Goal: Transaction & Acquisition: Purchase product/service

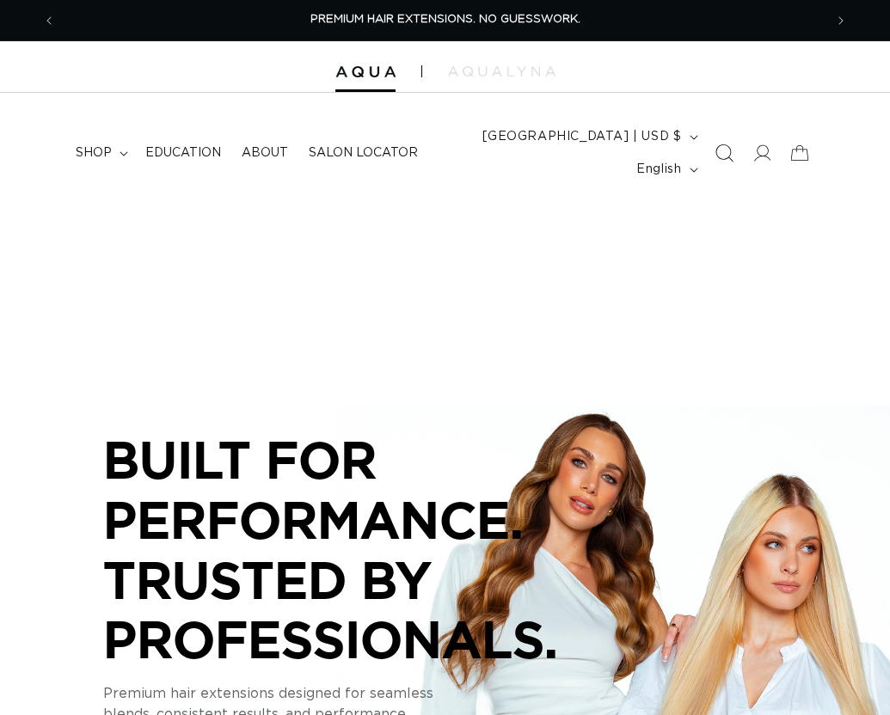
click at [727, 150] on icon "Search" at bounding box center [724, 153] width 18 height 18
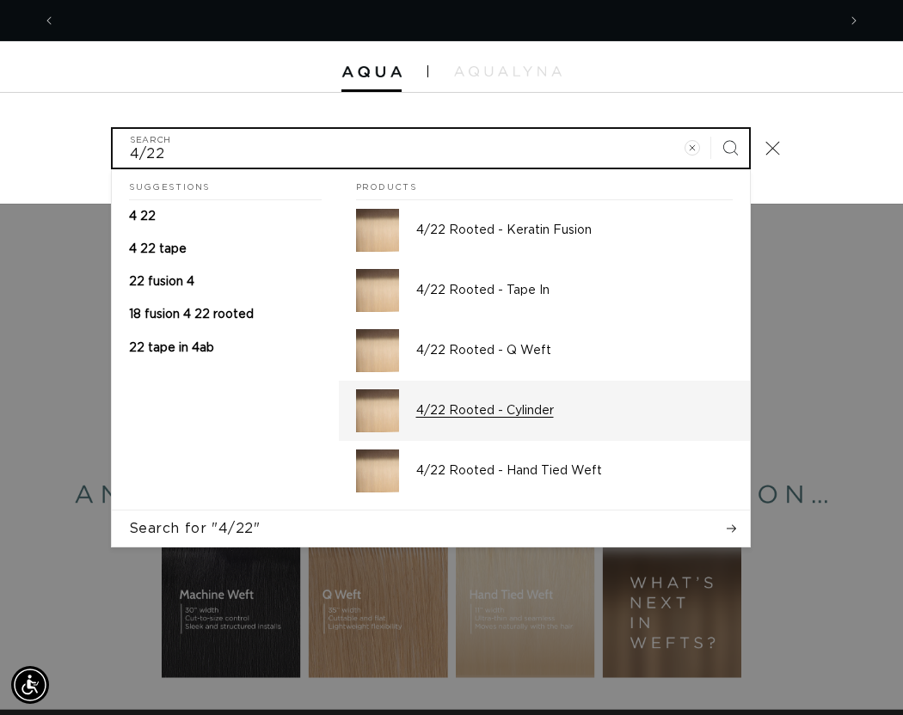
scroll to position [0, 1561]
type input "4/22"
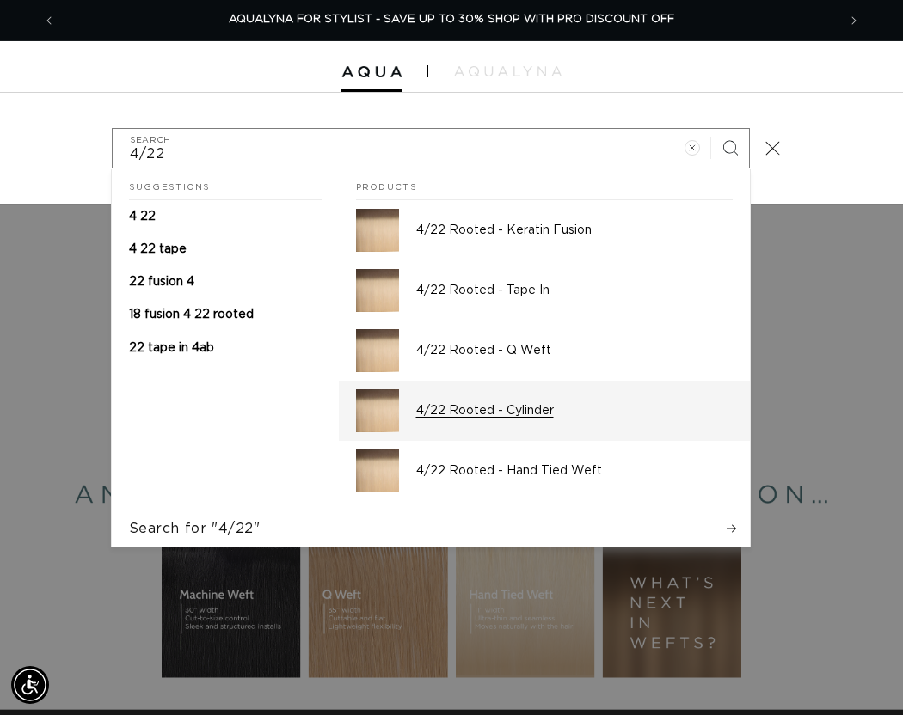
click at [551, 398] on div "4/22 Rooted - Cylinder" at bounding box center [574, 410] width 316 height 43
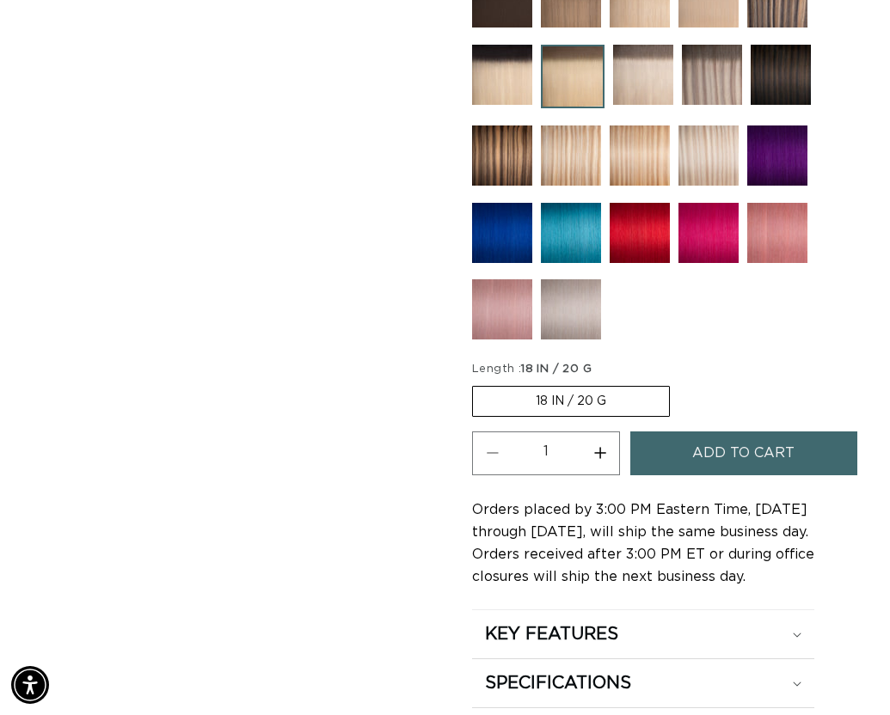
scroll to position [946, 0]
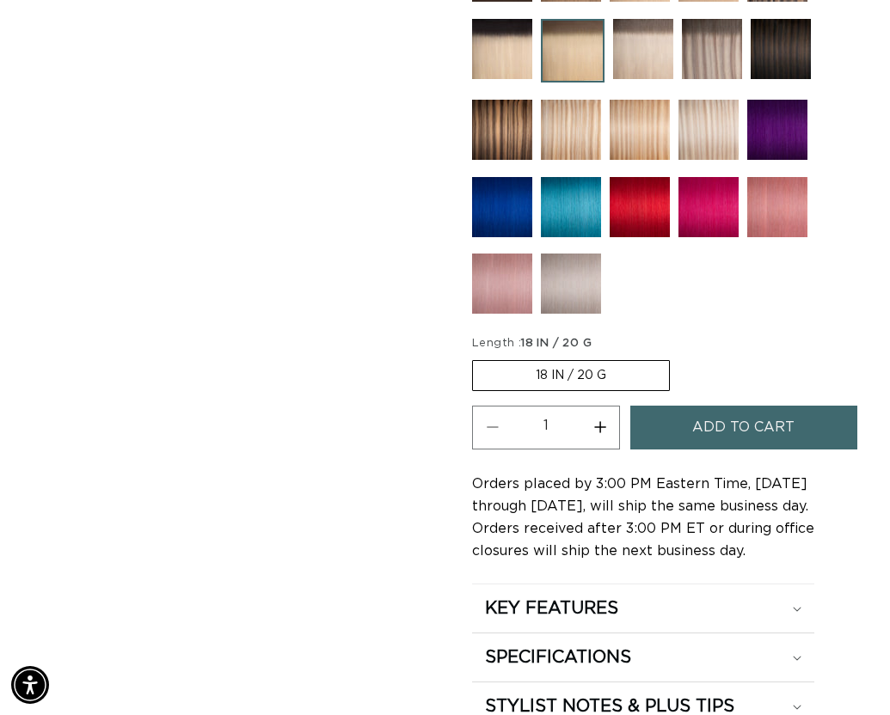
click at [595, 429] on button "Increase quantity for 4/22 Rooted - Cylinder" at bounding box center [599, 428] width 39 height 44
type input "2"
click at [661, 433] on button "Add to cart" at bounding box center [743, 428] width 227 height 44
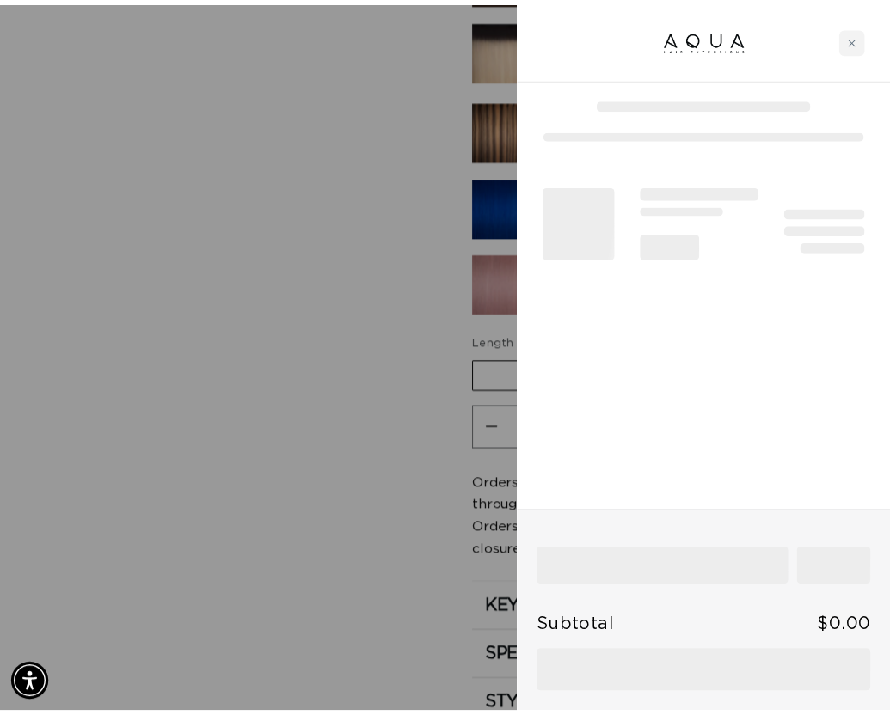
scroll to position [0, 781]
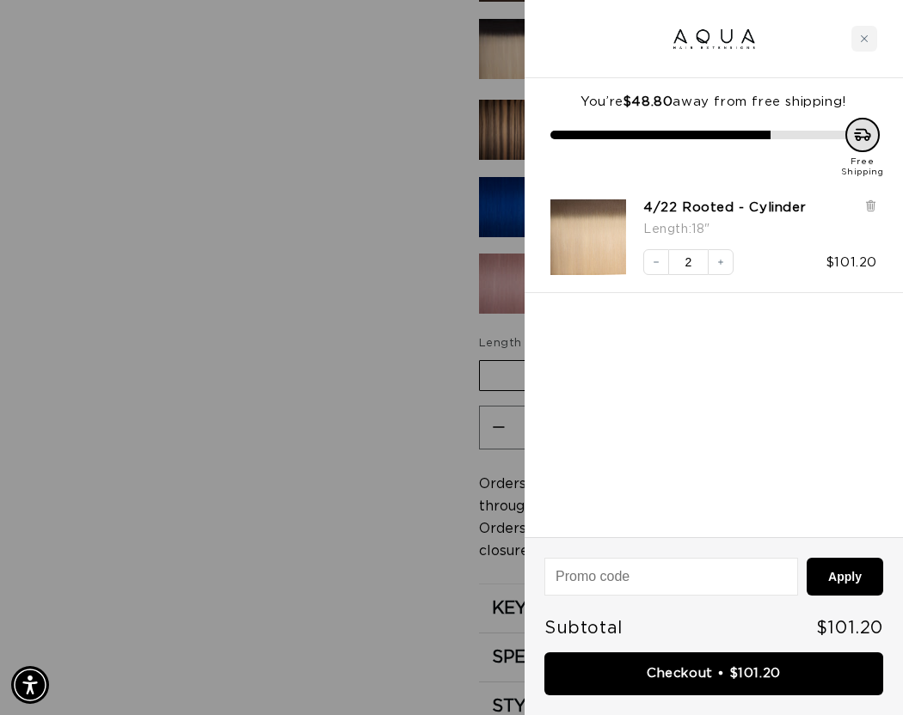
click at [197, 343] on div at bounding box center [451, 357] width 903 height 715
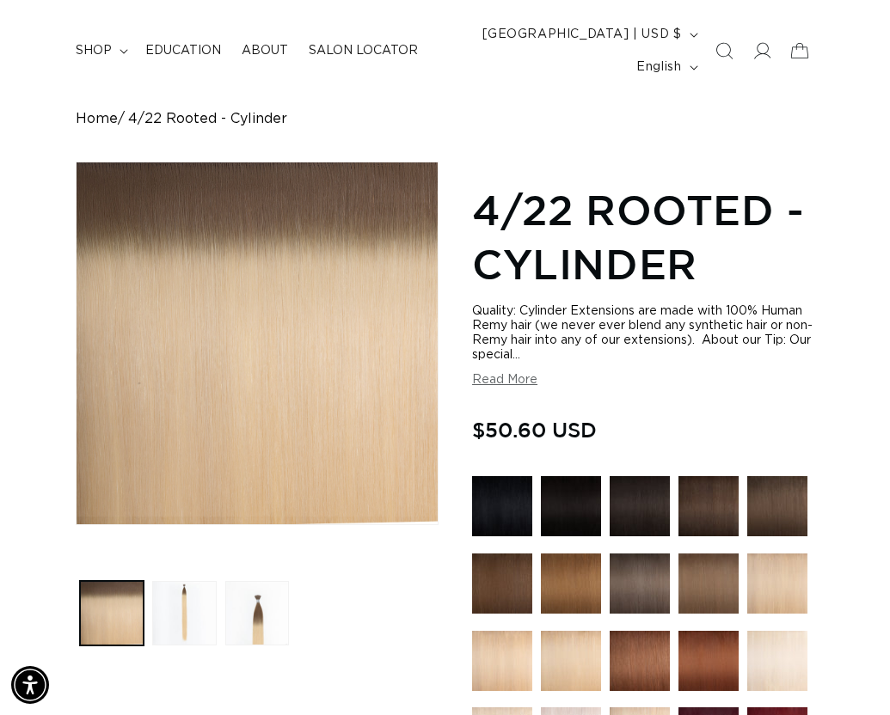
scroll to position [0, 0]
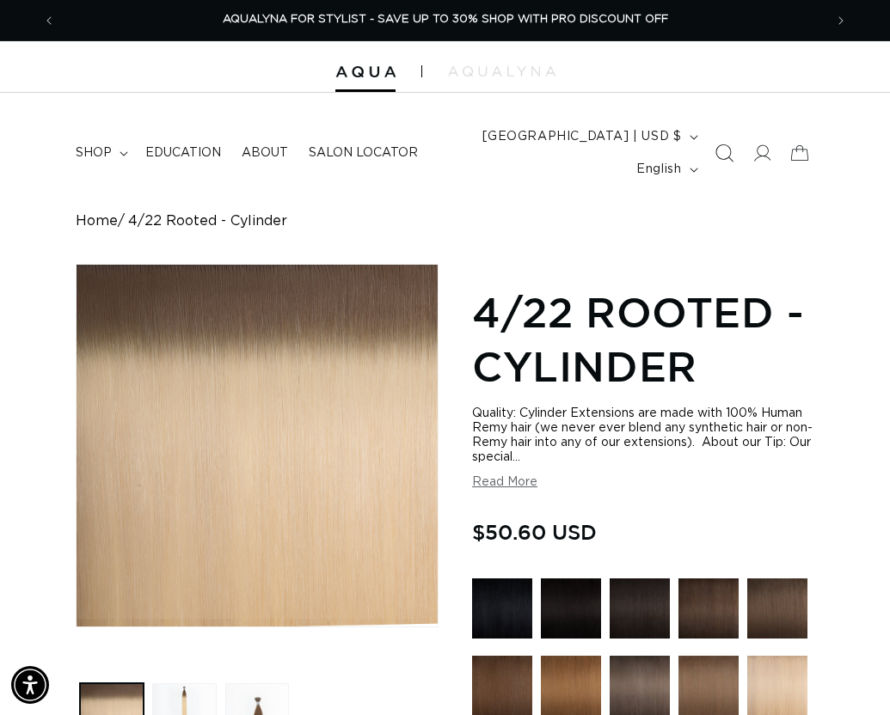
click at [723, 155] on icon "Search" at bounding box center [724, 153] width 18 height 18
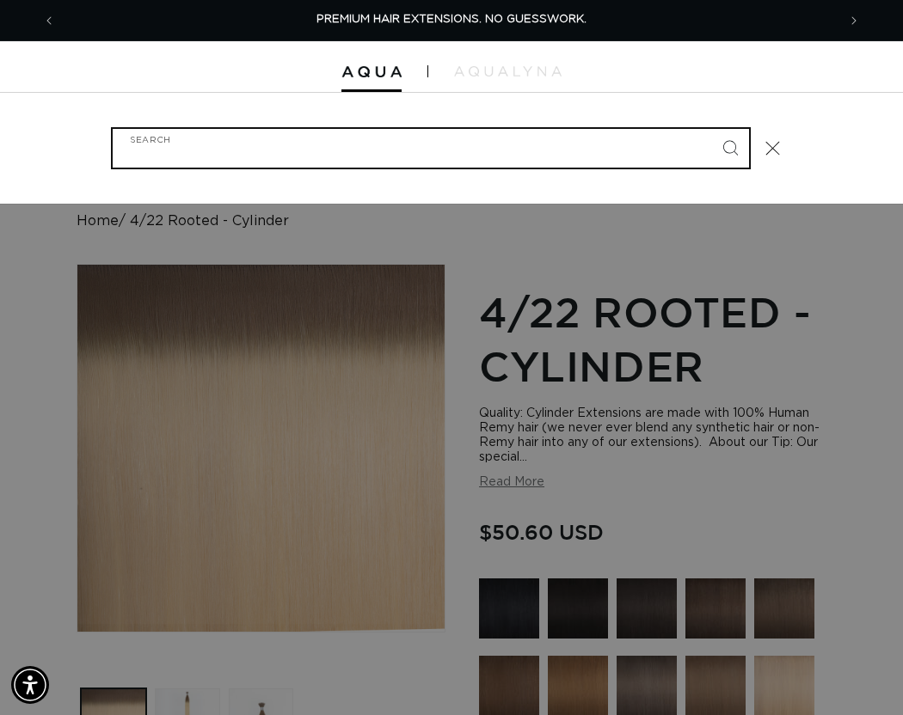
click at [412, 159] on input "Search" at bounding box center [431, 148] width 636 height 39
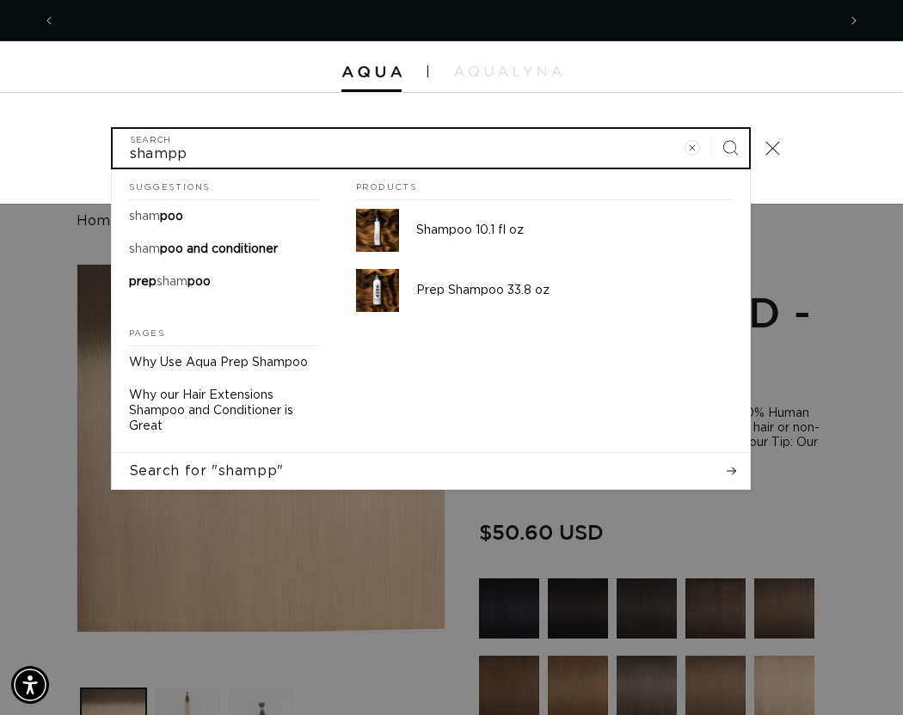
scroll to position [0, 781]
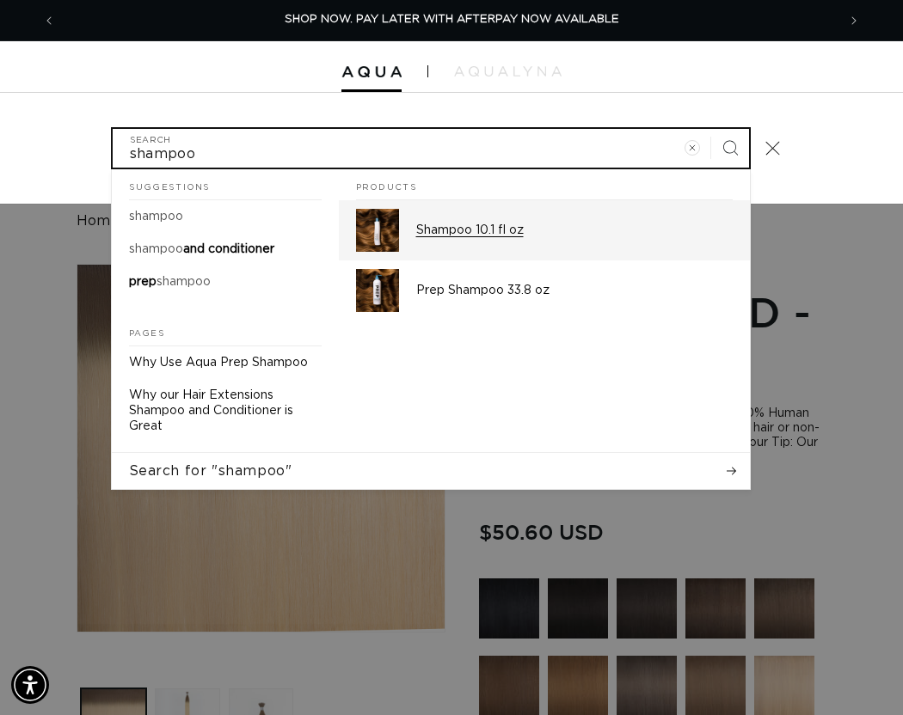
type input "shampoo"
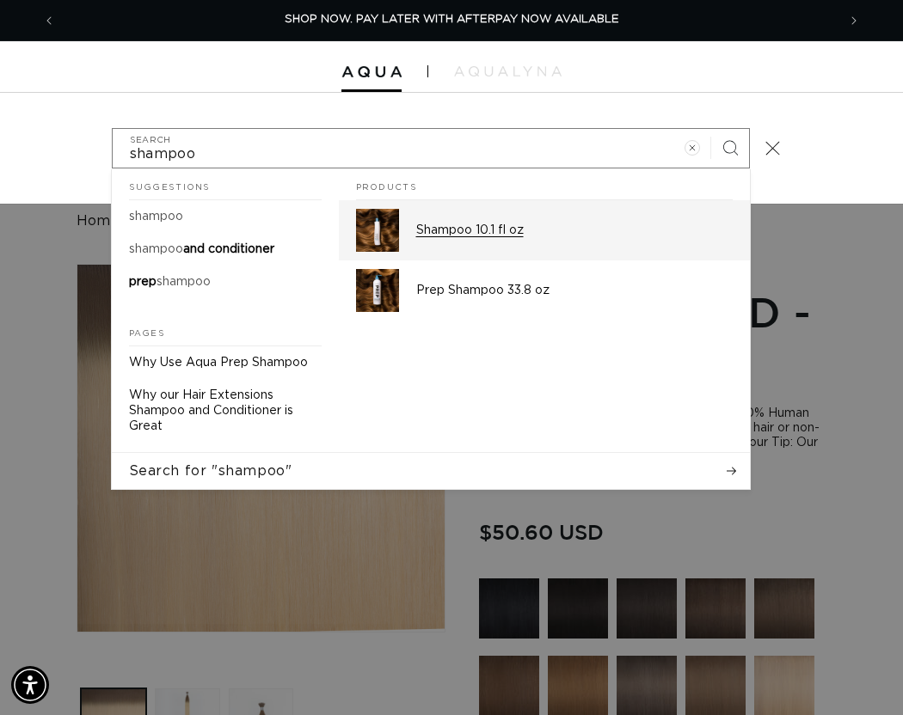
click at [426, 226] on p "Shampoo 10.1 fl oz" at bounding box center [574, 230] width 316 height 15
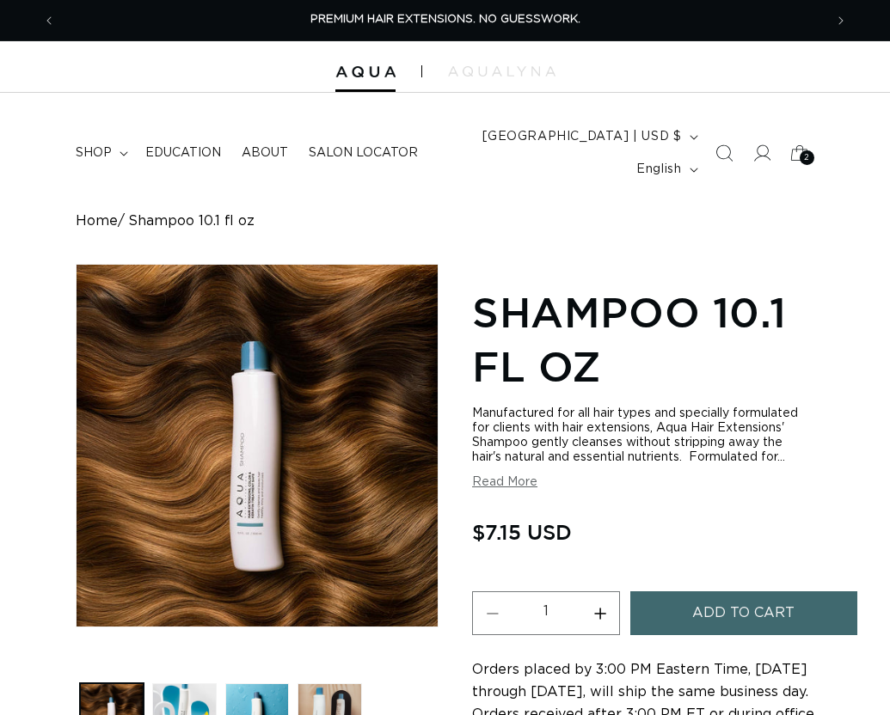
click at [697, 603] on span "Add to cart" at bounding box center [743, 614] width 102 height 44
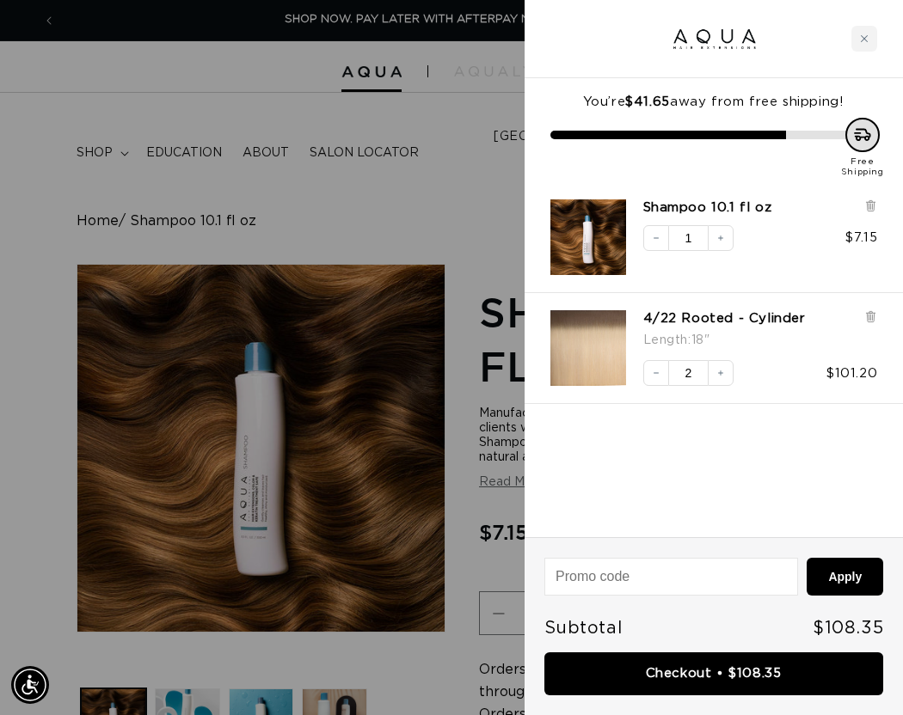
click at [414, 108] on div at bounding box center [451, 357] width 903 height 715
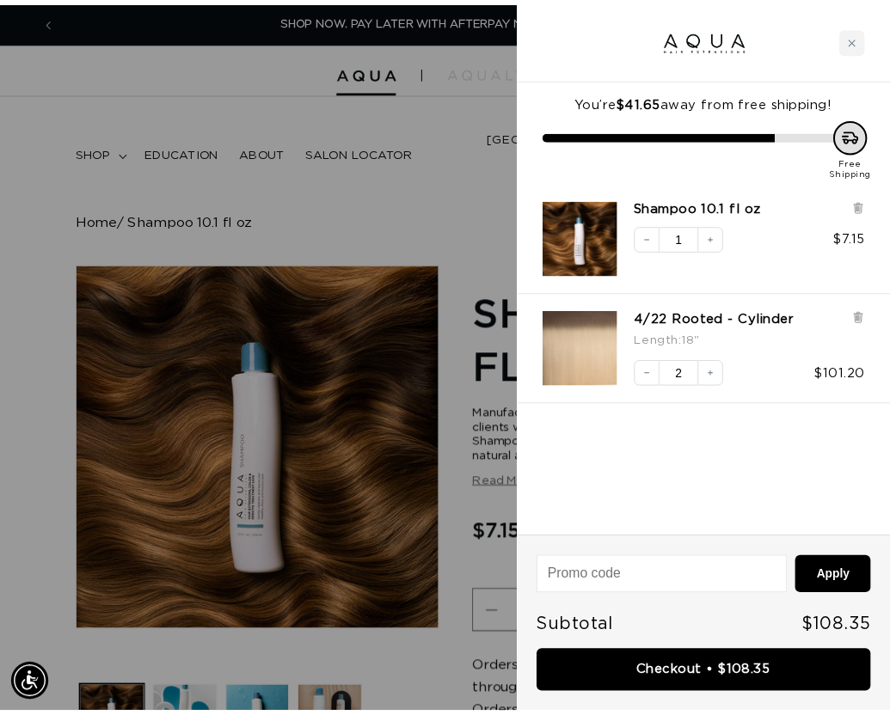
scroll to position [0, 768]
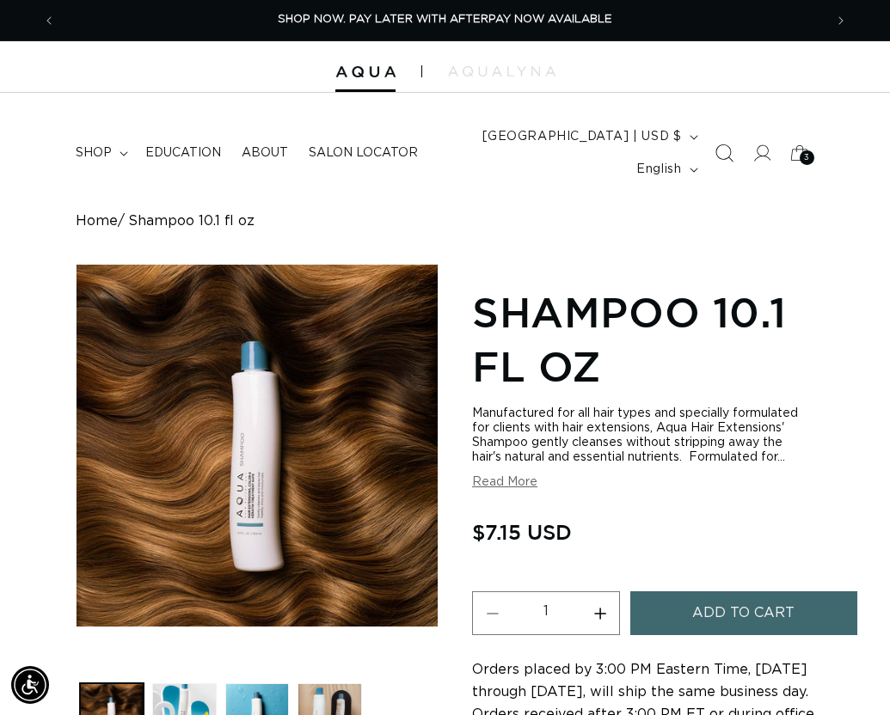
click at [724, 148] on icon "Search" at bounding box center [724, 153] width 18 height 18
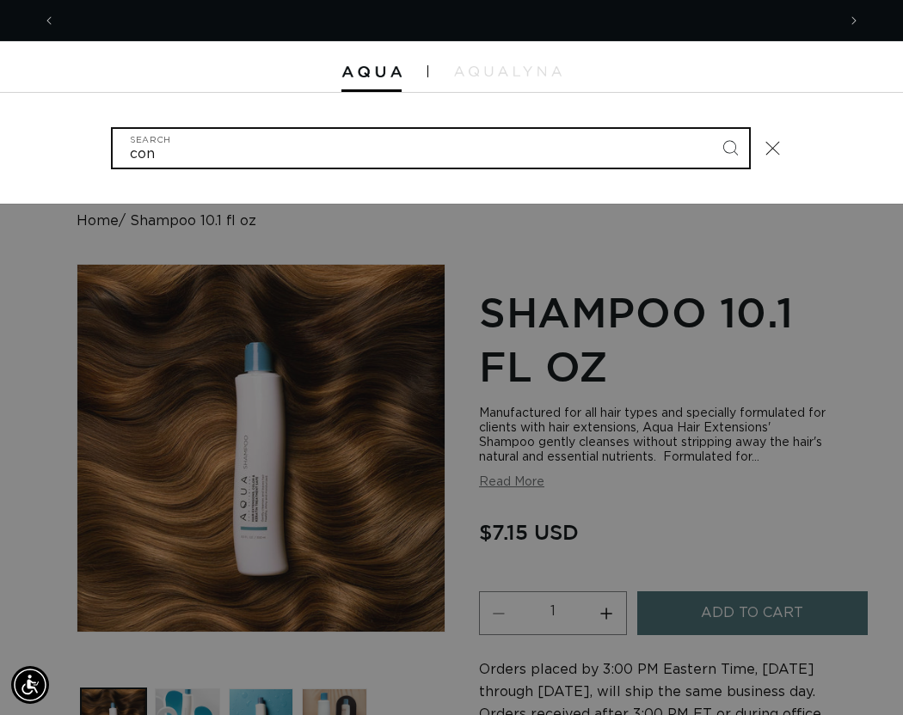
scroll to position [0, 1561]
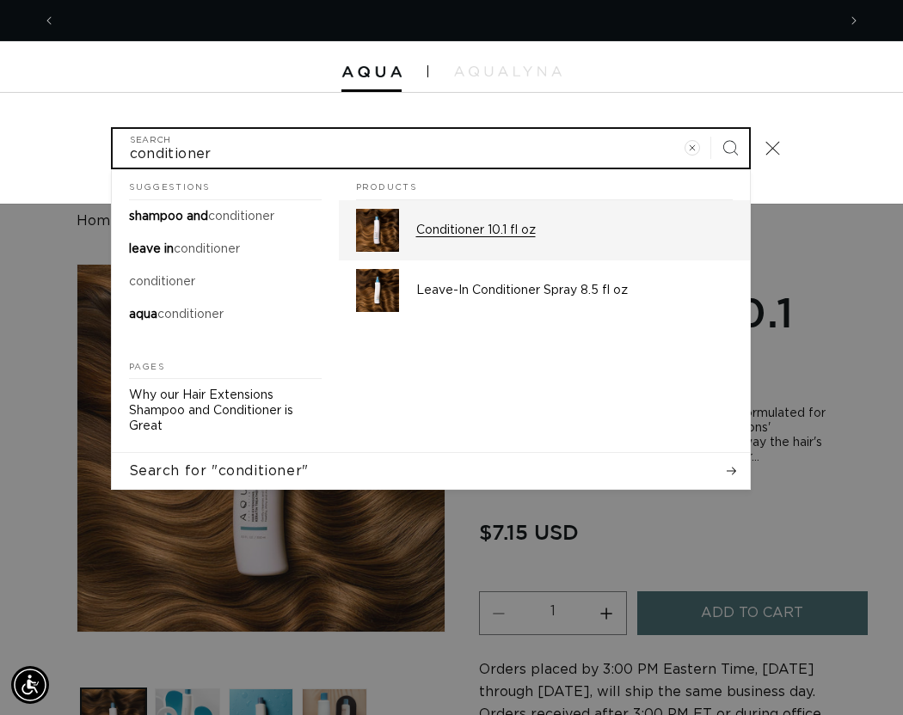
type input "conditioner"
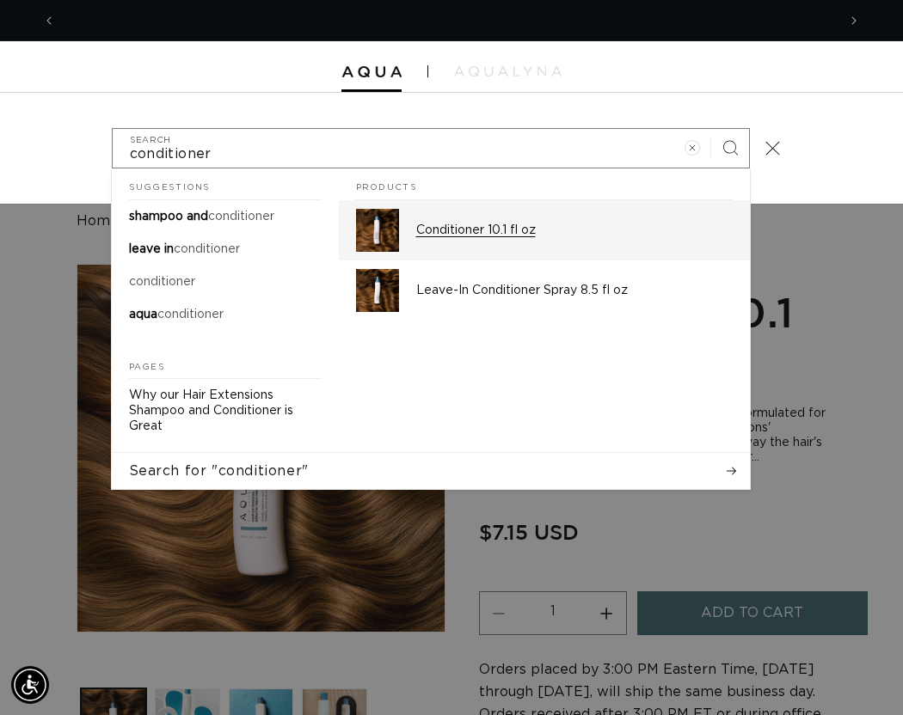
scroll to position [0, 0]
click at [461, 231] on p "Conditioner 10.1 fl oz" at bounding box center [574, 230] width 316 height 15
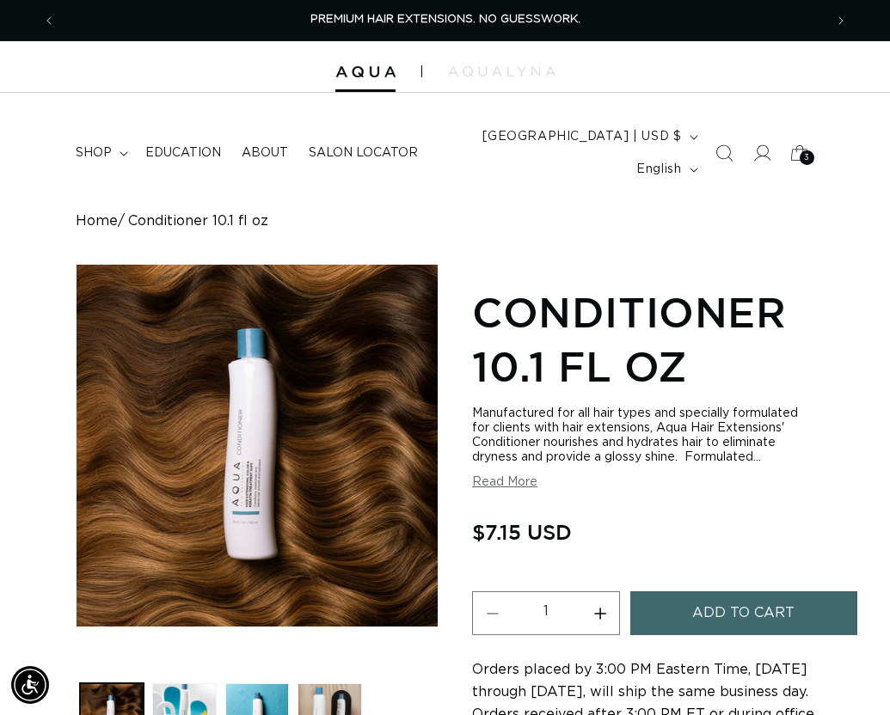
click at [696, 612] on span "Add to cart" at bounding box center [743, 614] width 102 height 44
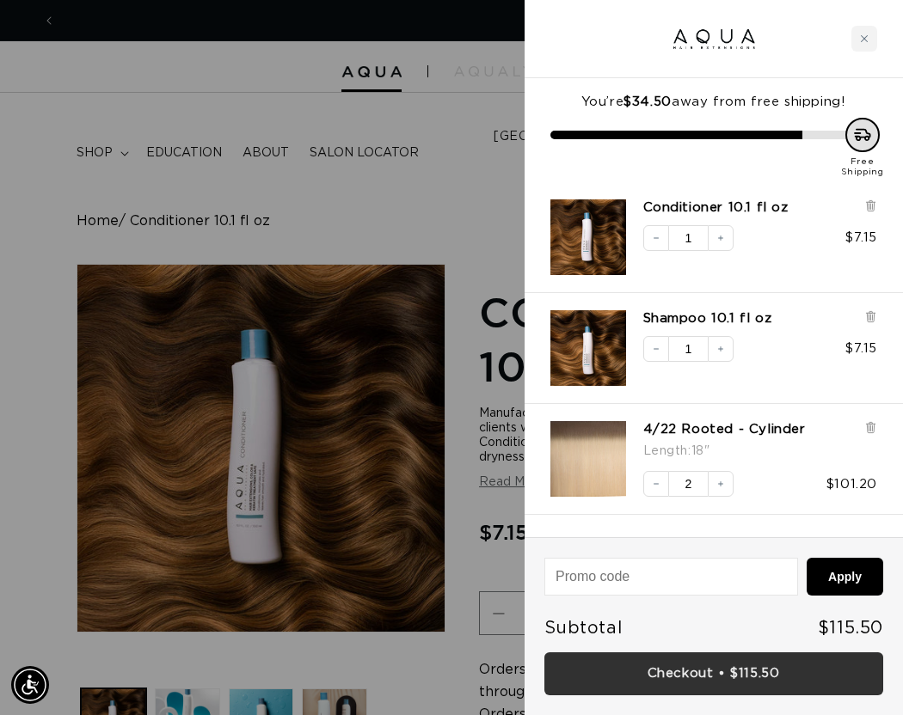
scroll to position [0, 781]
click at [704, 679] on link "Checkout • $115.50" at bounding box center [713, 675] width 339 height 44
